Goal: Transaction & Acquisition: Purchase product/service

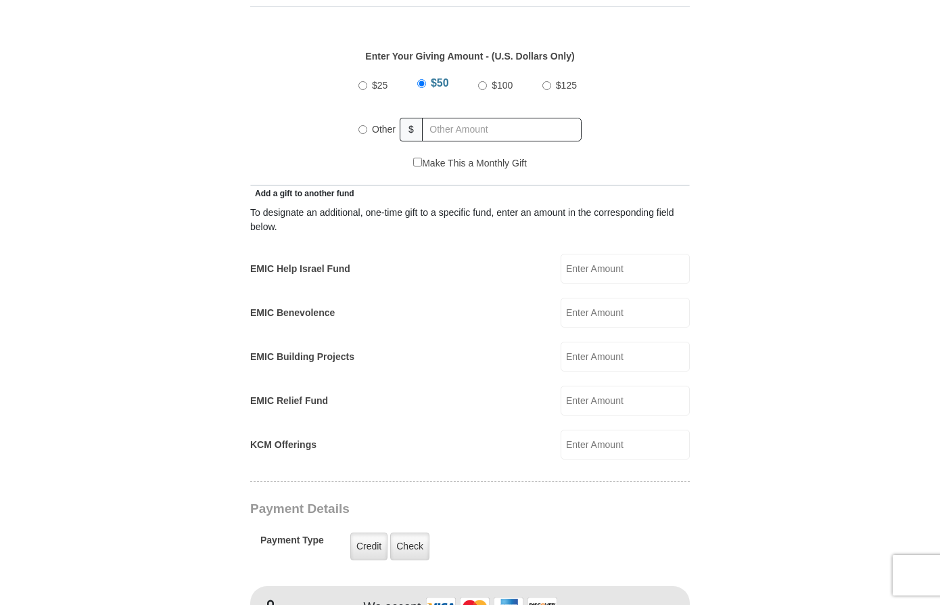
scroll to position [635, 0]
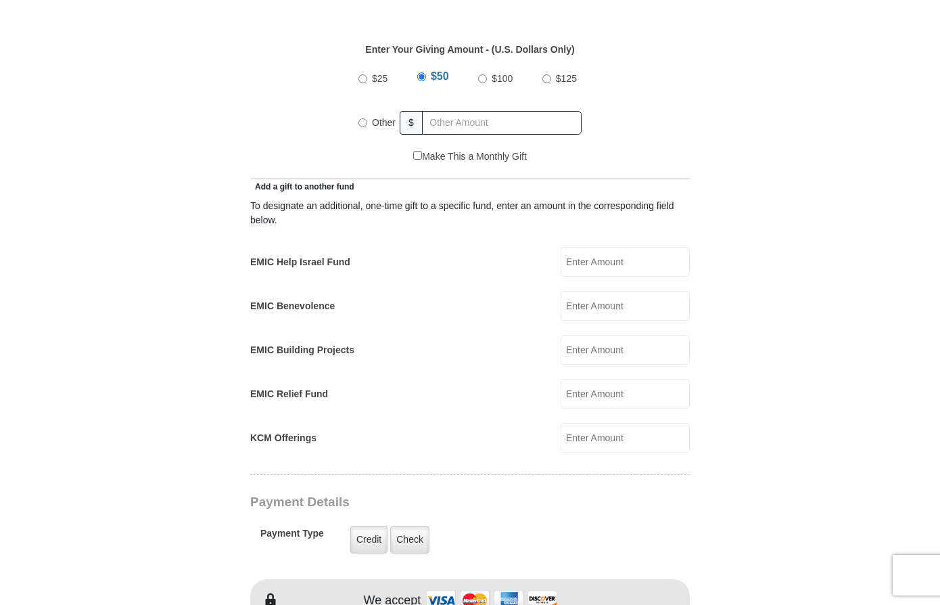
click at [603, 426] on input "KCM Offerings" at bounding box center [625, 438] width 129 height 30
click at [775, 379] on form "[GEOGRAPHIC_DATA][DEMOGRAPHIC_DATA] Online Giving Because of gifts like yours, …" at bounding box center [470, 409] width 771 height 1979
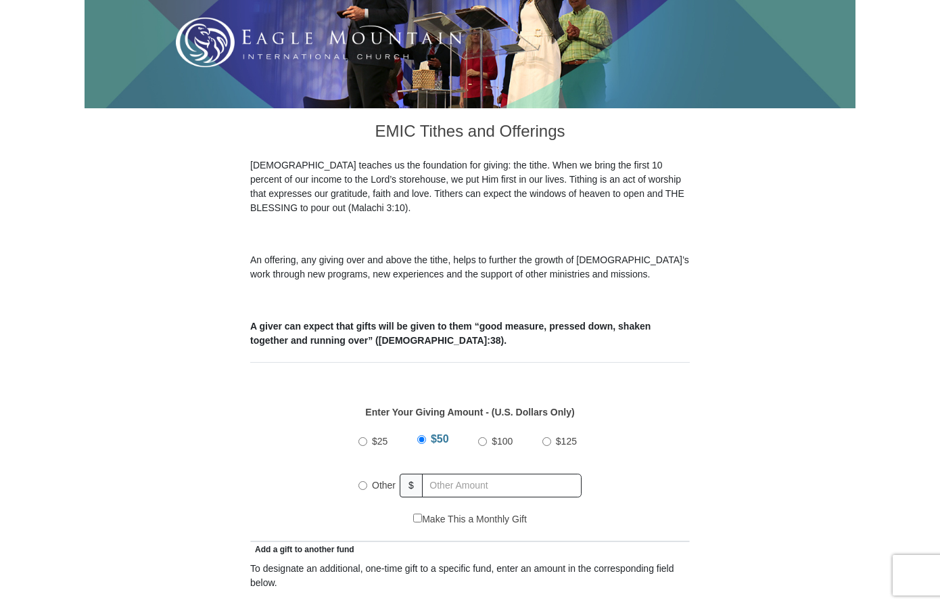
scroll to position [272, 0]
click at [366, 481] on input "Other" at bounding box center [363, 485] width 9 height 9
radio input "true"
click at [474, 474] on input "text" at bounding box center [504, 486] width 155 height 24
type input "225.00"
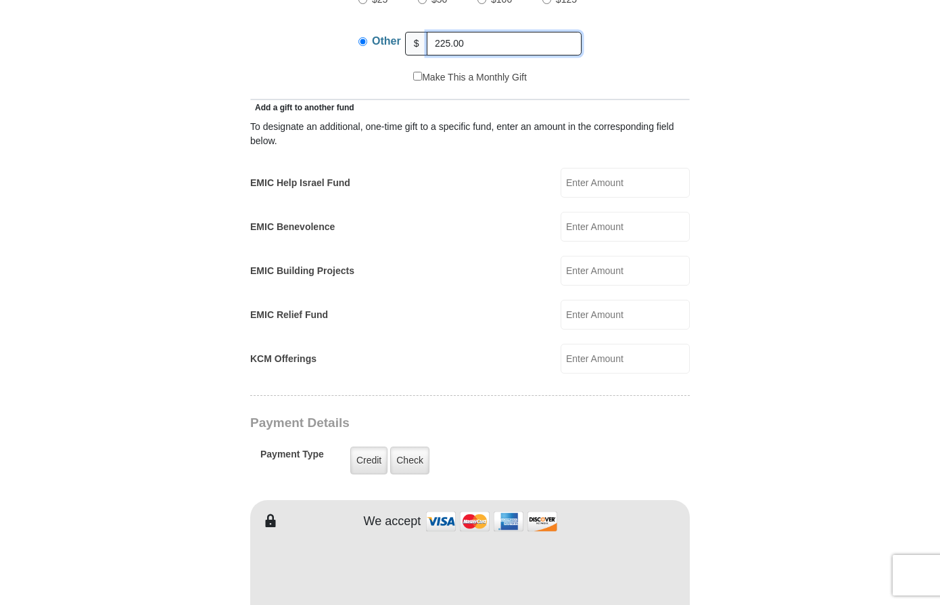
scroll to position [725, 0]
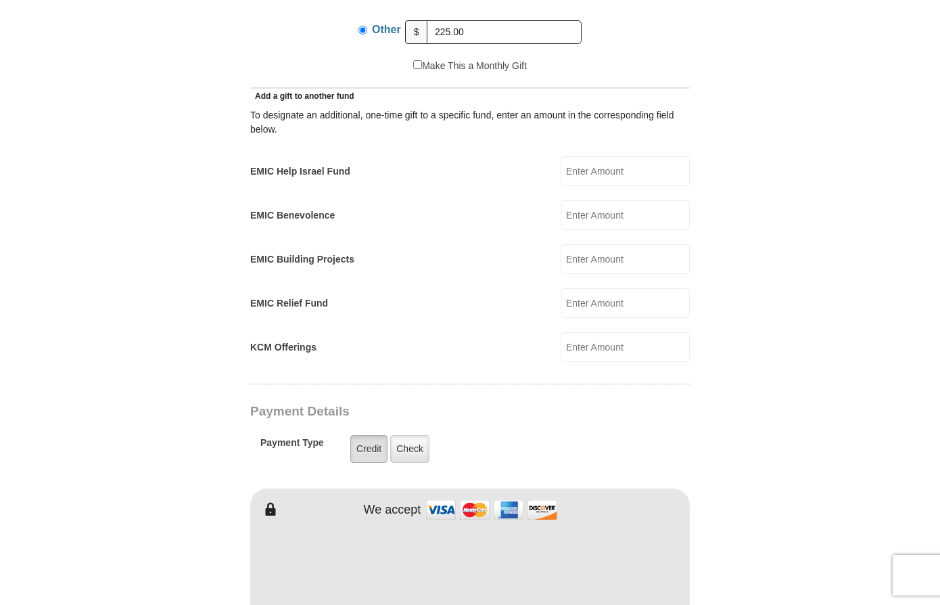
click at [373, 436] on label "Credit" at bounding box center [368, 449] width 37 height 28
click at [0, 0] on input "Credit" at bounding box center [0, 0] width 0 height 0
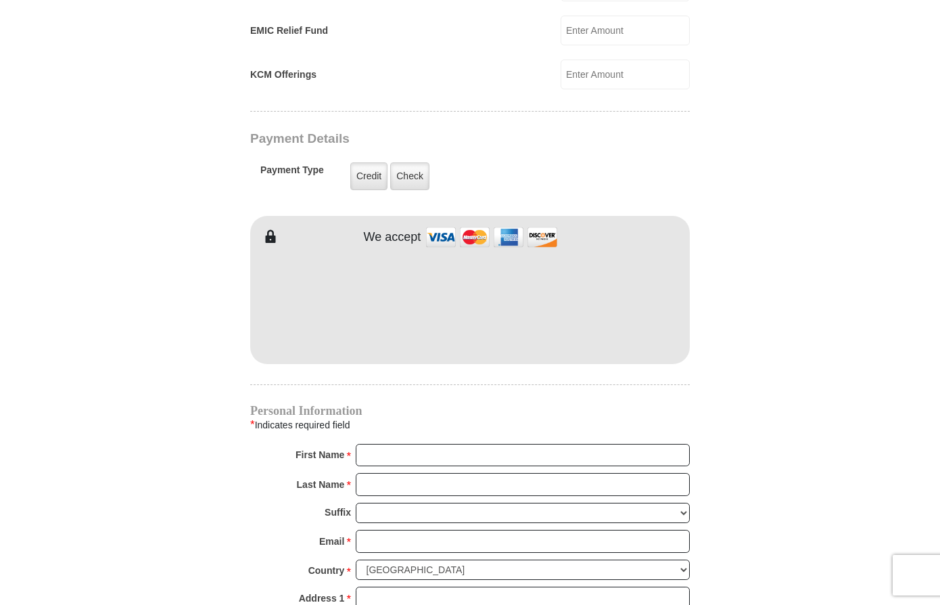
scroll to position [998, 0]
click at [444, 444] on input "First Name *" at bounding box center [523, 455] width 334 height 23
type input "[PERSON_NAME]"
type input "Lamy"
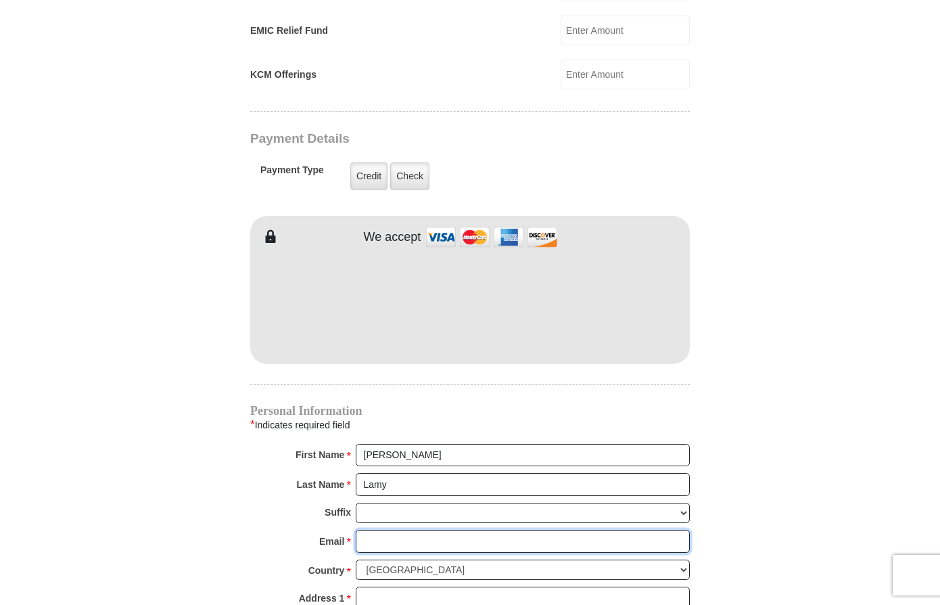
type input "[EMAIL_ADDRESS][DOMAIN_NAME]"
type input "[STREET_ADDRESS]"
type input "[GEOGRAPHIC_DATA]"
select select "FL"
type input "33603"
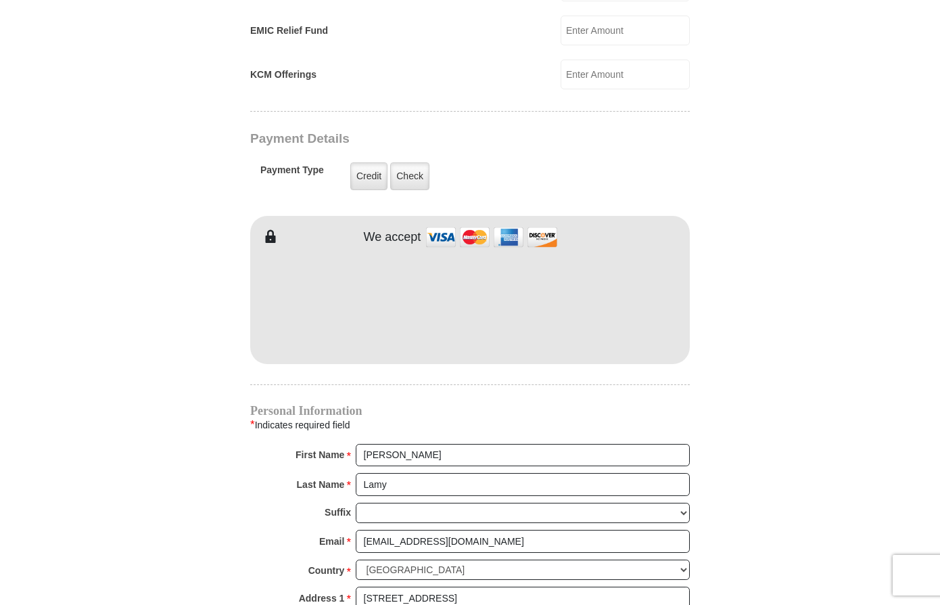
type input "8133899714"
click at [394, 444] on input "[PERSON_NAME]" at bounding box center [523, 455] width 334 height 23
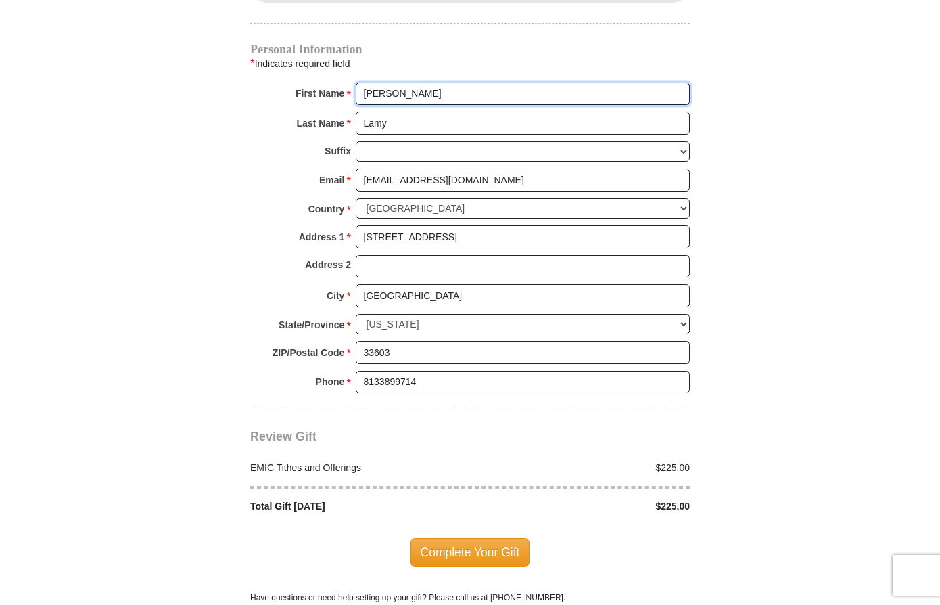
scroll to position [1361, 0]
type input "[PERSON_NAME]"
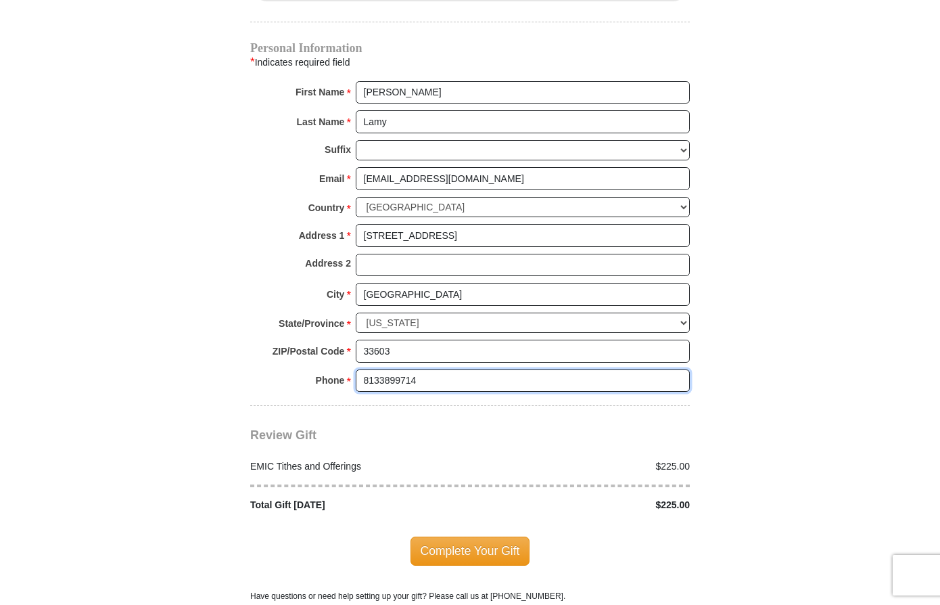
drag, startPoint x: 425, startPoint y: 365, endPoint x: 339, endPoint y: 357, distance: 86.2
click at [344, 369] on div "Phone * * 8133899714 Please enter Phone Number Please enter Phone" at bounding box center [470, 384] width 440 height 30
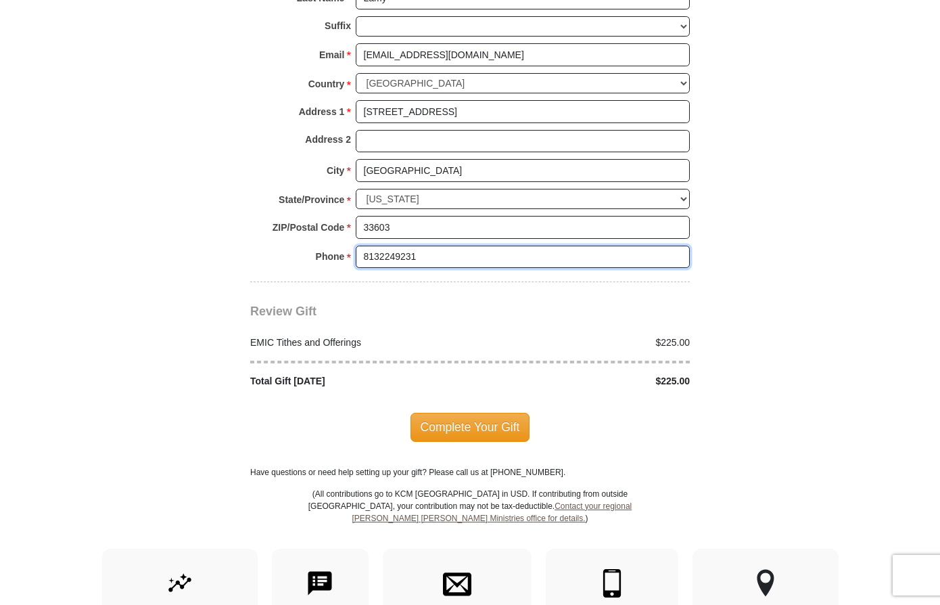
scroll to position [1542, 0]
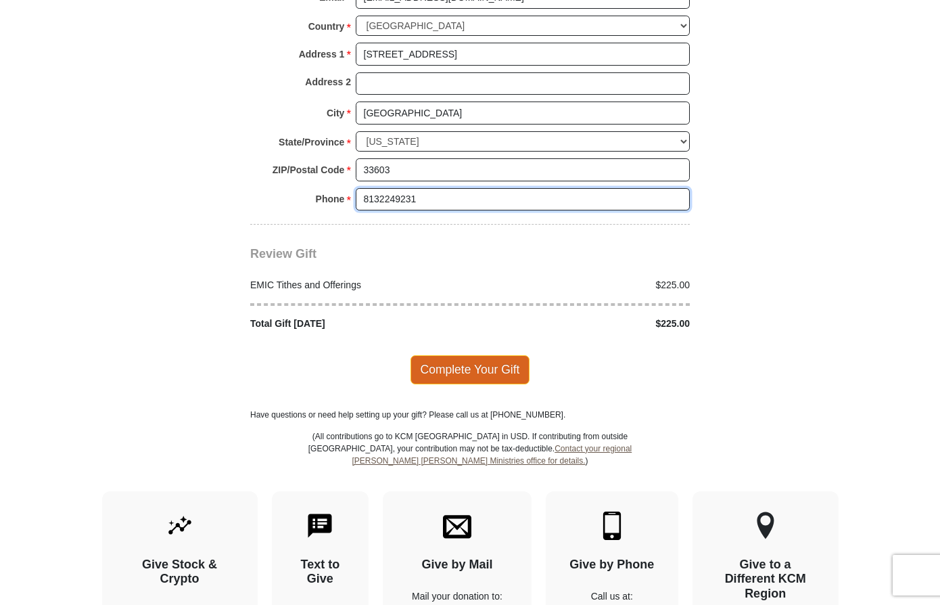
type input "8132249231"
click at [471, 355] on span "Complete Your Gift" at bounding box center [471, 369] width 120 height 28
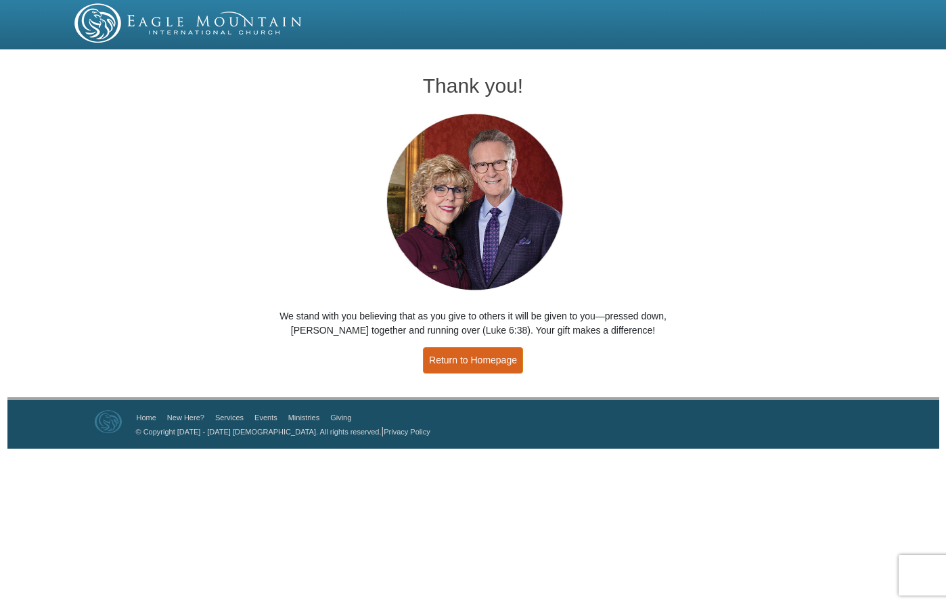
click at [479, 353] on link "Return to Homepage" at bounding box center [473, 360] width 100 height 26
